Goal: Task Accomplishment & Management: Use online tool/utility

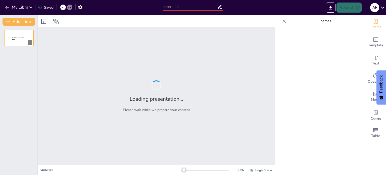
type input "Giselle"
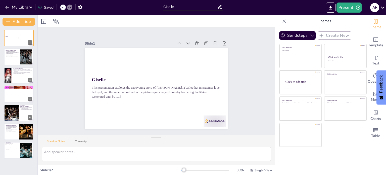
click at [160, 101] on div at bounding box center [150, 78] width 132 height 164
click at [13, 55] on p "[PERSON_NAME] disguise creates tension and conflict." at bounding box center [12, 56] width 14 height 2
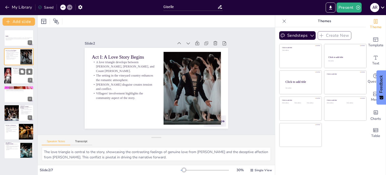
click at [17, 75] on div at bounding box center [19, 75] width 30 height 17
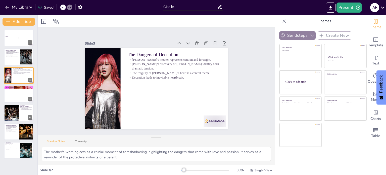
click at [299, 35] on button "Sendsteps" at bounding box center [297, 35] width 36 height 9
click at [356, 37] on div "Sendsteps Create New Sendsteps Themes Sendsteps" at bounding box center [320, 35] width 82 height 9
click at [17, 99] on div at bounding box center [19, 93] width 30 height 17
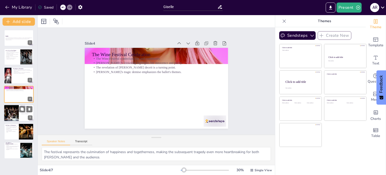
click at [18, 110] on div at bounding box center [11, 112] width 26 height 17
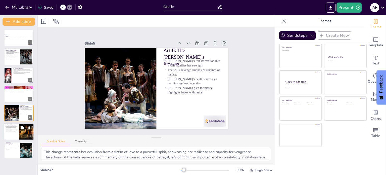
click at [16, 132] on div at bounding box center [19, 131] width 30 height 17
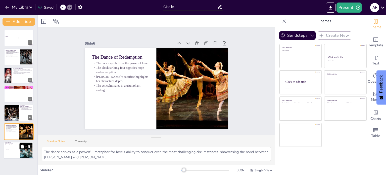
click at [15, 148] on p "The ballet's enduring popularity signifies its importance." at bounding box center [12, 149] width 14 height 2
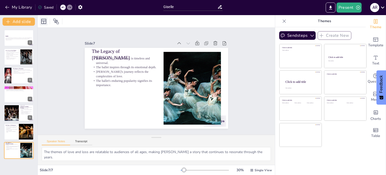
click at [45, 21] on icon at bounding box center [44, 21] width 6 height 6
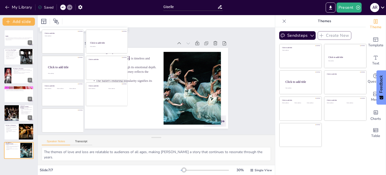
click at [17, 54] on p "The setting in the vineyard country enhances the romantic atmosphere." at bounding box center [12, 55] width 14 height 2
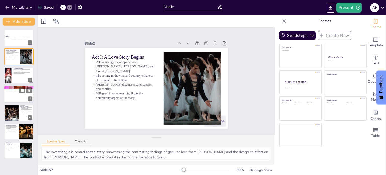
click at [16, 91] on div at bounding box center [19, 93] width 30 height 17
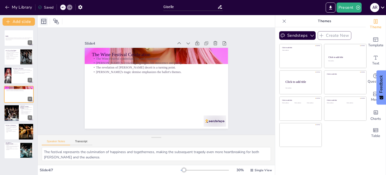
click at [46, 21] on icon at bounding box center [43, 21] width 5 height 5
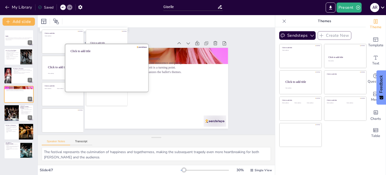
click at [118, 78] on div at bounding box center [107, 67] width 84 height 47
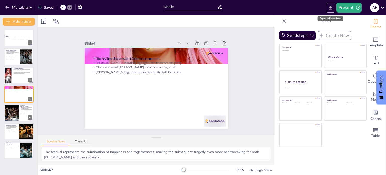
click at [331, 8] on icon "Export to PowerPoint" at bounding box center [330, 8] width 3 height 4
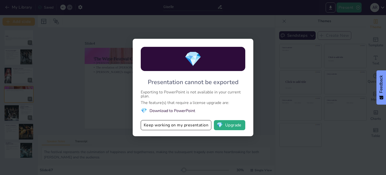
click at [266, 72] on div "💎 Presentation cannot be exported Exporting to PowerPoint is not available in y…" at bounding box center [193, 87] width 386 height 175
click at [175, 126] on button "Keep working on my presentation" at bounding box center [176, 125] width 71 height 10
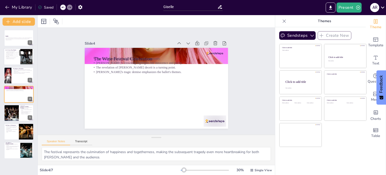
click at [20, 56] on div at bounding box center [19, 56] width 30 height 17
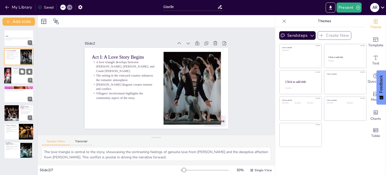
click at [14, 78] on div at bounding box center [19, 75] width 30 height 17
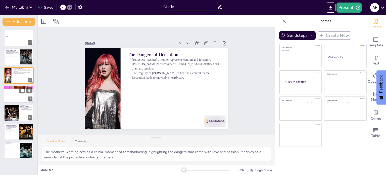
click at [18, 97] on div at bounding box center [19, 93] width 30 height 17
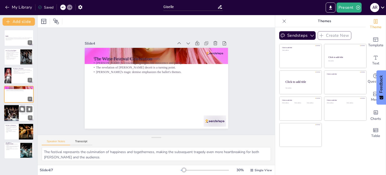
click at [17, 109] on div at bounding box center [11, 112] width 26 height 17
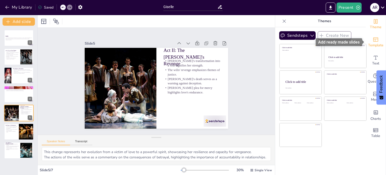
click at [377, 43] on span "Template" at bounding box center [375, 45] width 15 height 6
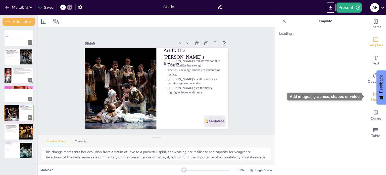
click at [375, 95] on icon "Add images, graphics, shapes or video" at bounding box center [376, 94] width 6 height 6
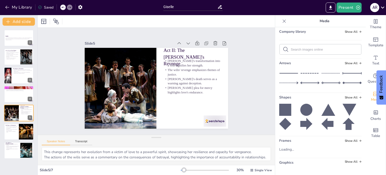
scroll to position [37, 0]
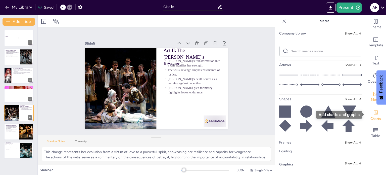
click at [378, 115] on div "Charts" at bounding box center [376, 115] width 20 height 18
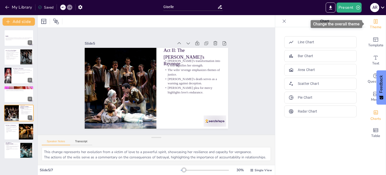
click at [374, 26] on span "Theme" at bounding box center [376, 27] width 12 height 6
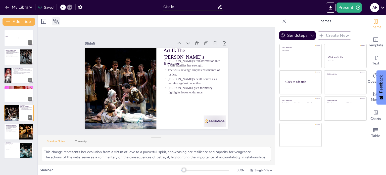
click at [59, 22] on icon at bounding box center [56, 21] width 6 height 6
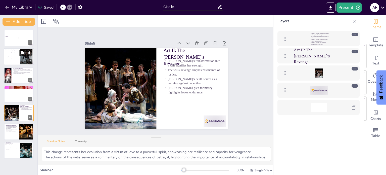
click at [17, 60] on div at bounding box center [19, 56] width 30 height 17
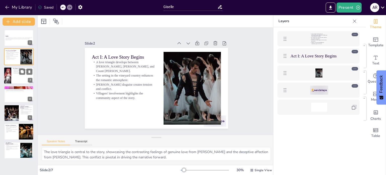
click at [18, 75] on div at bounding box center [19, 75] width 30 height 17
type textarea "The mother's warning acts as a crucial moment of foreshadowing, highlighting th…"
